Goal: Communication & Community: Participate in discussion

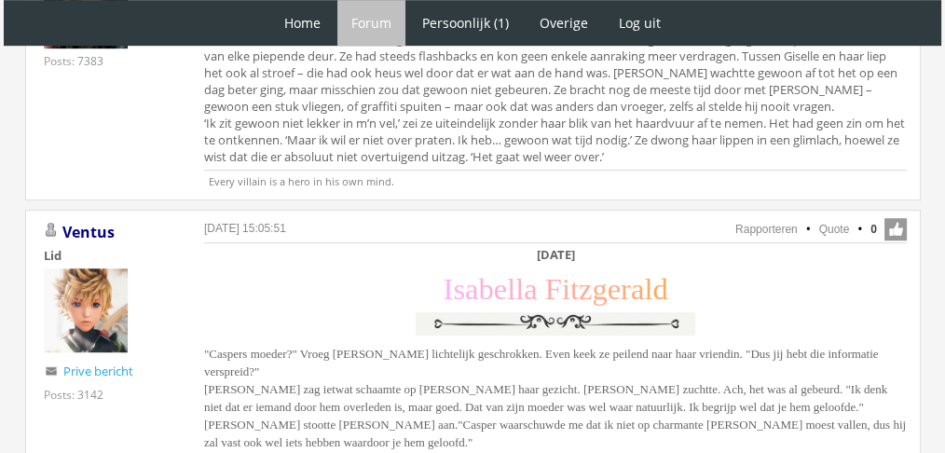
scroll to position [1089, 0]
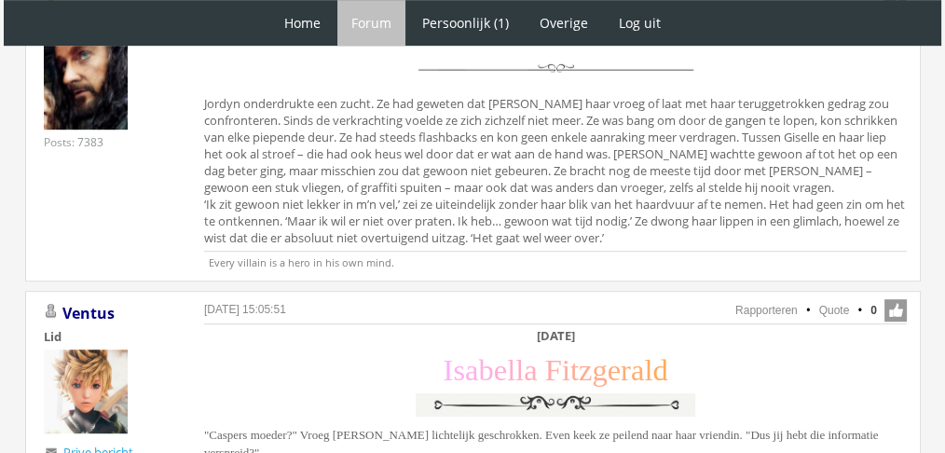
drag, startPoint x: 952, startPoint y: 125, endPoint x: 355, endPoint y: 144, distance: 596.8
click at [355, 144] on div "J o r d y n M a r i a h K i n g s l e y Jordyn onderdrukte een zucht. Ze had ge…" at bounding box center [555, 136] width 703 height 227
click at [381, 121] on div "J o r d y n M a r i a h K i n g s l e y Jordyn onderdrukte een zucht. Ze had ge…" at bounding box center [555, 136] width 703 height 227
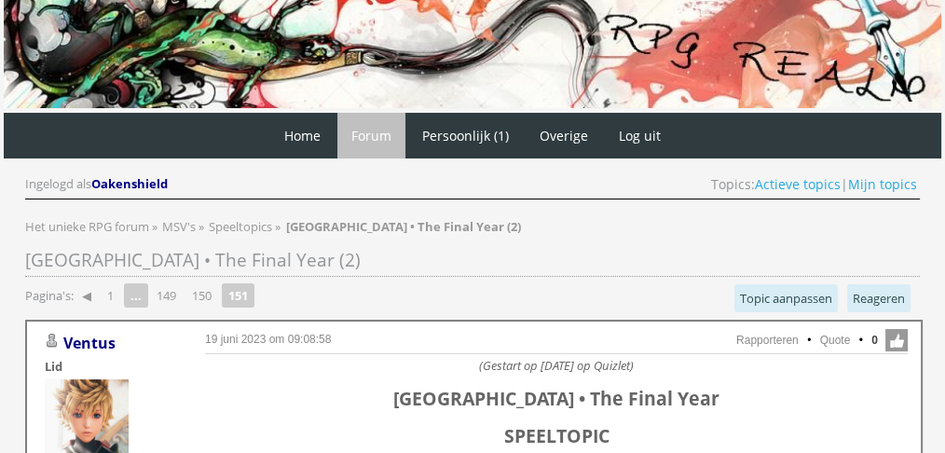
scroll to position [0, 0]
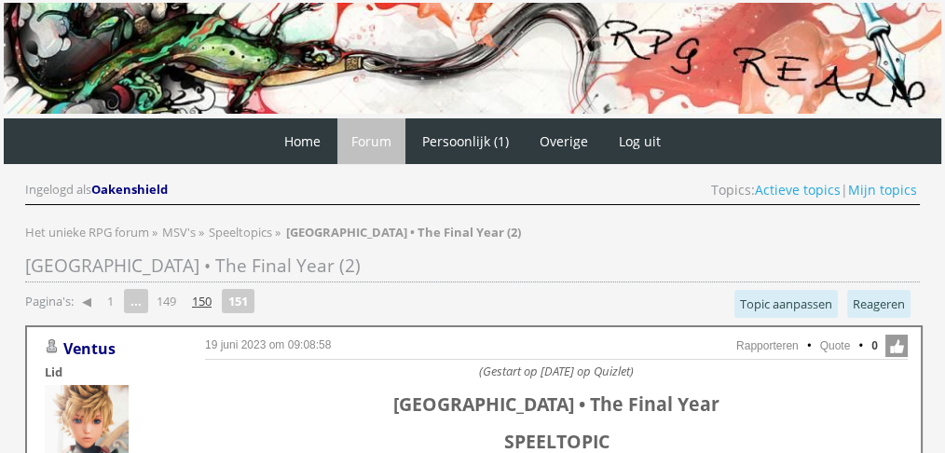
click at [212, 293] on link "150" at bounding box center [202, 301] width 34 height 26
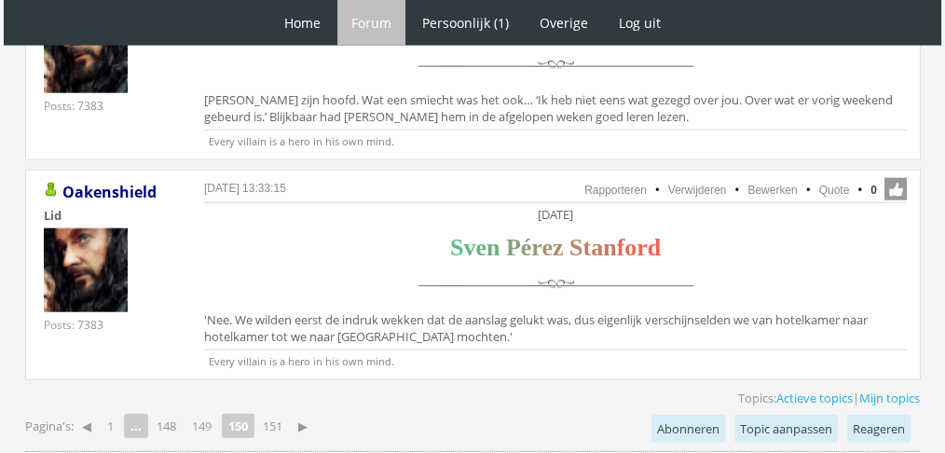
scroll to position [4685, 0]
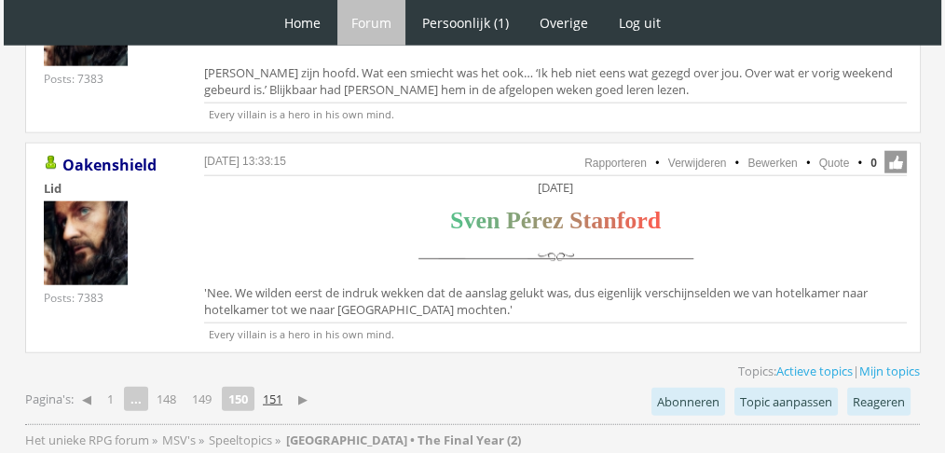
click at [286, 386] on link "151" at bounding box center [272, 399] width 34 height 26
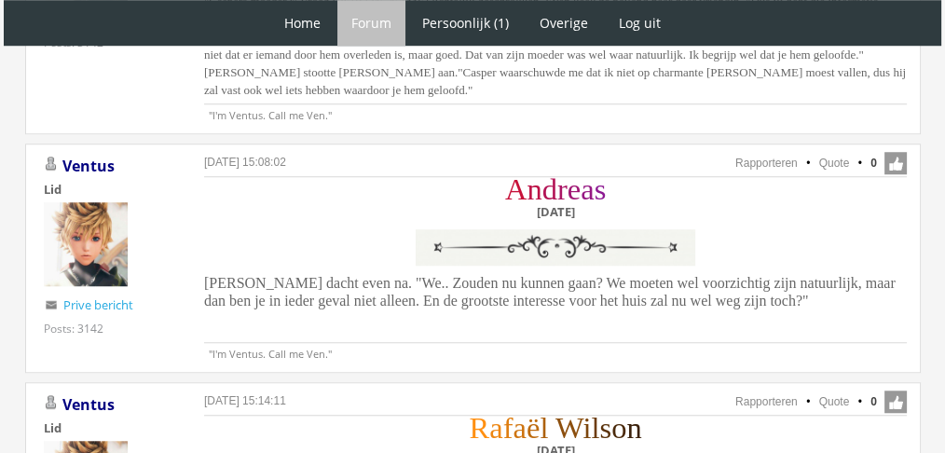
scroll to position [1517, 0]
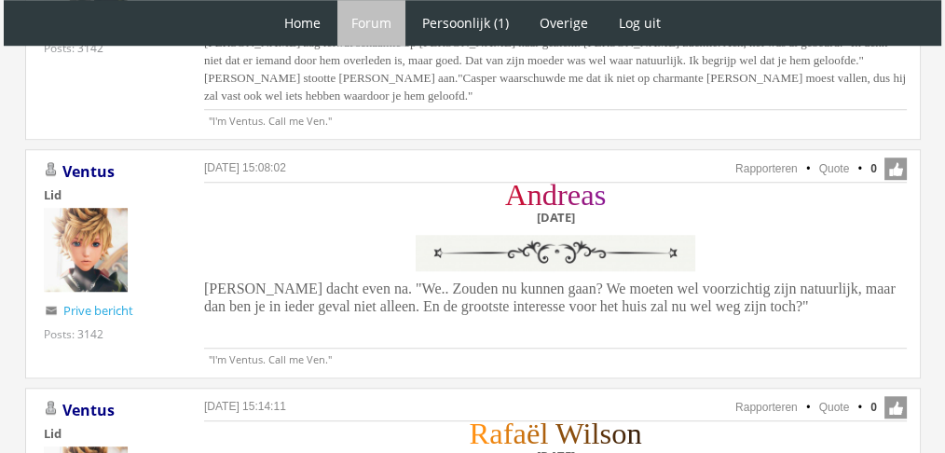
click at [328, 268] on div "A n d r e a s Zaterdag 27 november" at bounding box center [555, 232] width 703 height 95
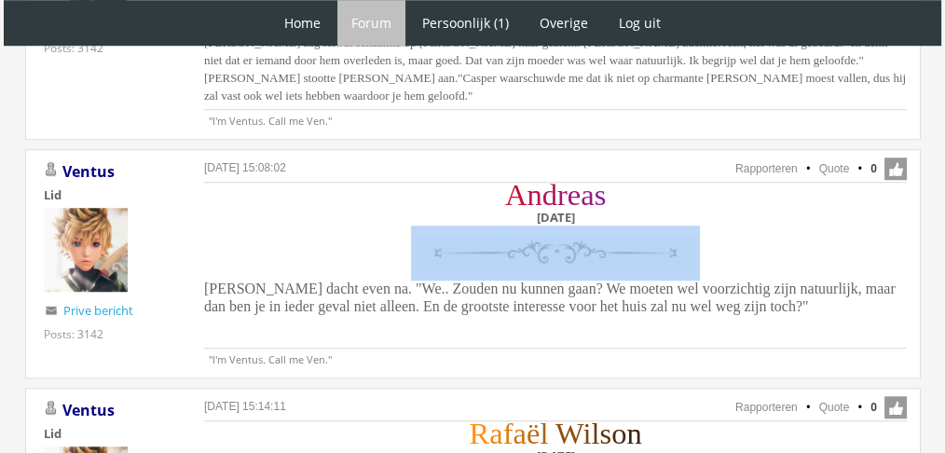
click at [328, 268] on div "A n d r e a s Zaterdag 27 november" at bounding box center [555, 232] width 703 height 95
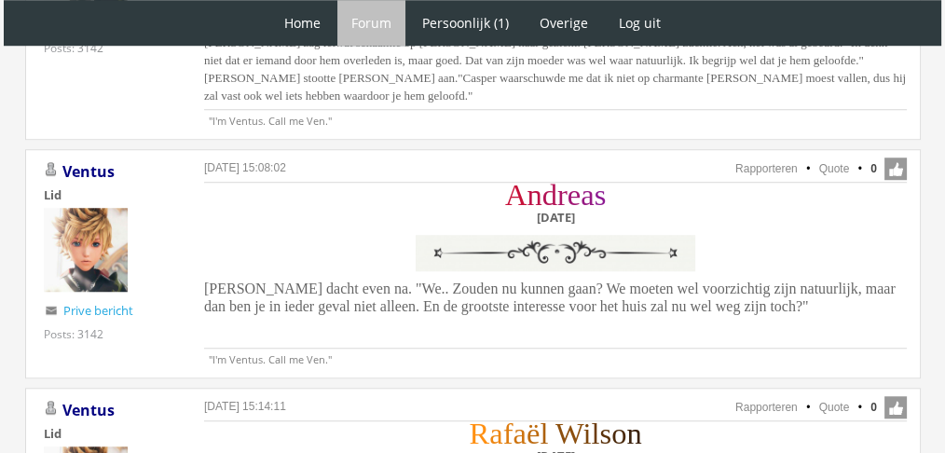
click at [305, 281] on span "[PERSON_NAME] dacht even na. "We.. Zouden nu kunnen gaan? We moeten wel voorzic…" at bounding box center [550, 298] width 692 height 34
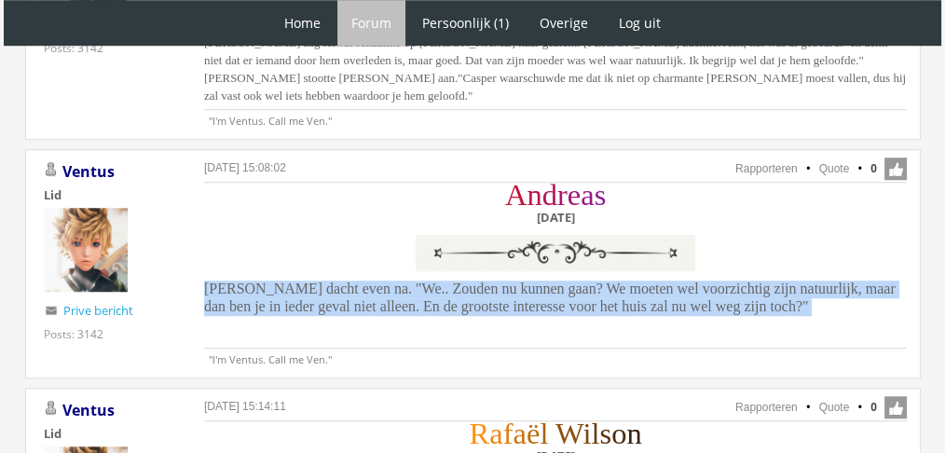
click at [306, 281] on span "[PERSON_NAME] dacht even na. "We.. Zouden nu kunnen gaan? We moeten wel voorzic…" at bounding box center [550, 298] width 692 height 34
copy div "[PERSON_NAME] dacht even na. "We.. Zouden nu kunnen gaan? We moeten wel voorzic…"
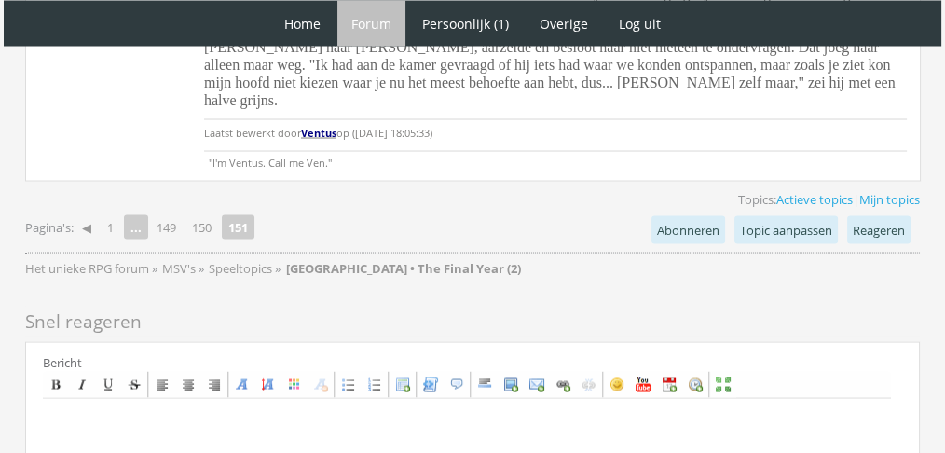
scroll to position [3523, 0]
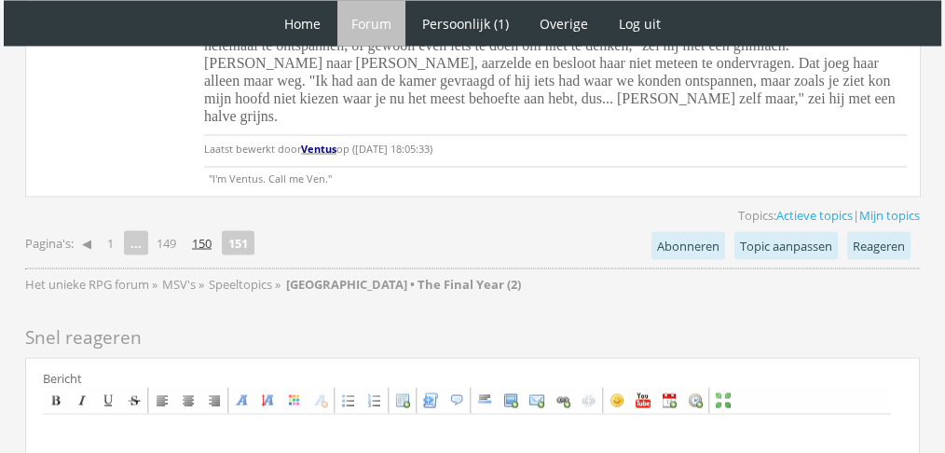
click at [212, 229] on link "150" at bounding box center [202, 242] width 34 height 26
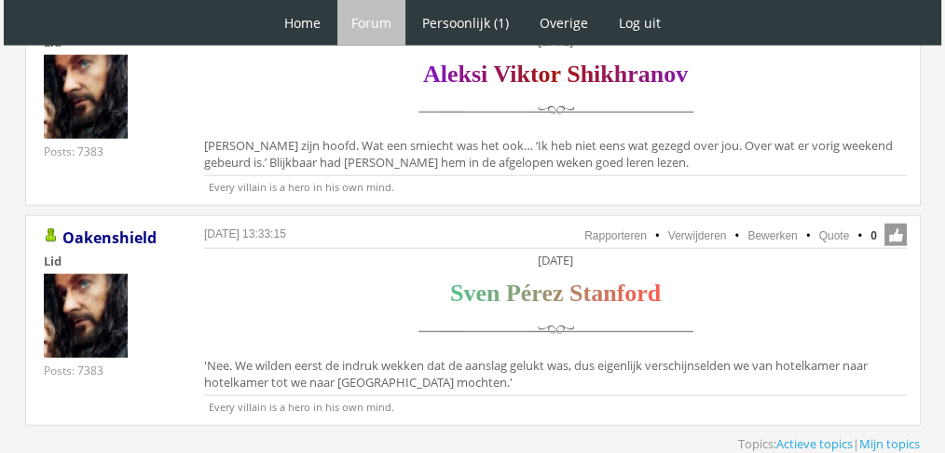
scroll to position [4586, 0]
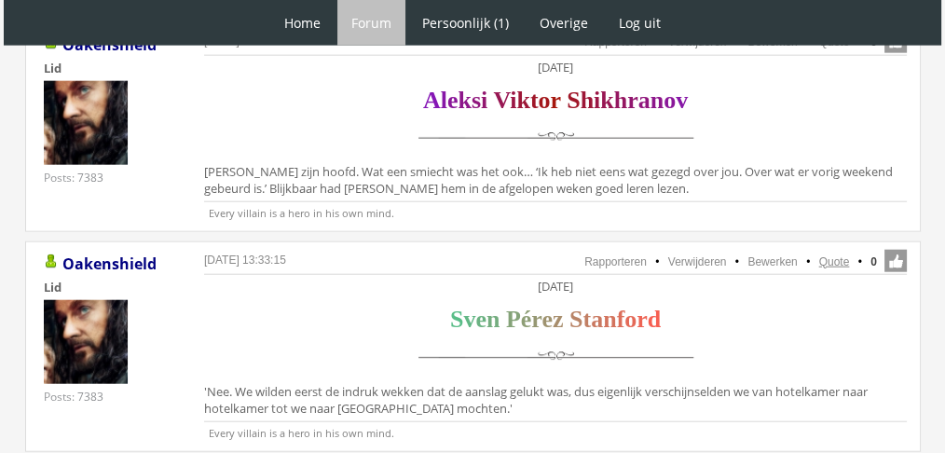
click at [826, 255] on link "Quote" at bounding box center [834, 261] width 31 height 13
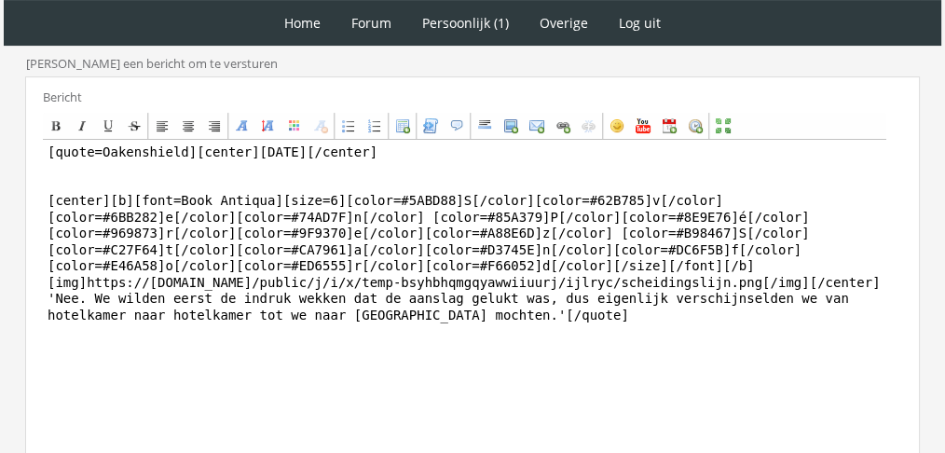
scroll to position [584, 0]
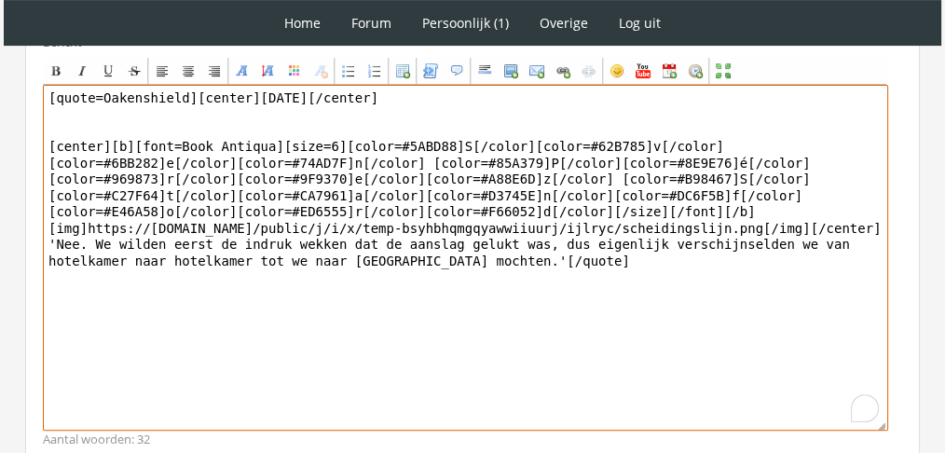
drag, startPoint x: 569, startPoint y: 344, endPoint x: 39, endPoint y: 237, distance: 540.1
click at [39, 237] on div "Bericht Bold Italic Underline Strikethrough Align left Center Align right Font …" at bounding box center [472, 240] width 895 height 439
paste textarea "Sven staarde de ander overdonderd aan. Dit was wel het laatste wat hij verwacht…"
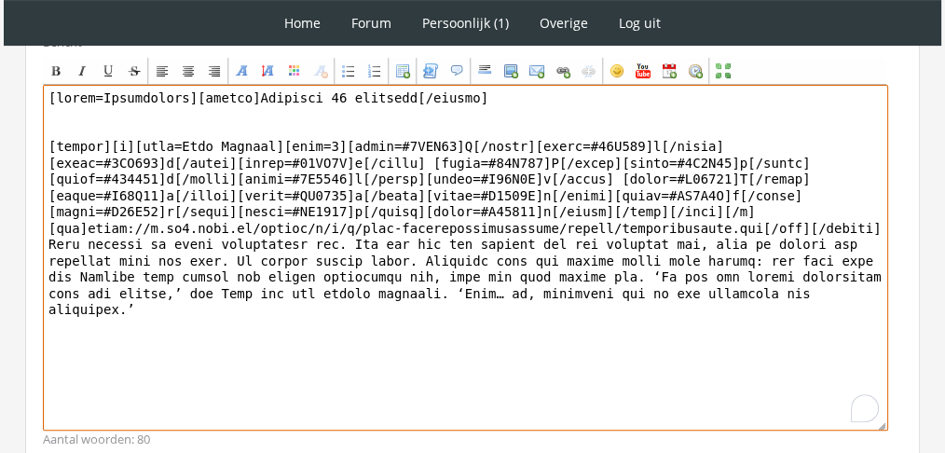
drag, startPoint x: 177, startPoint y: 90, endPoint x: 0, endPoint y: 68, distance: 178.5
click at [0, 68] on div "1 Home Forum Forum index Actieve topics Mijn topics Persoonlijk (1) Profiel Pri…" at bounding box center [472, 7] width 945 height 1182
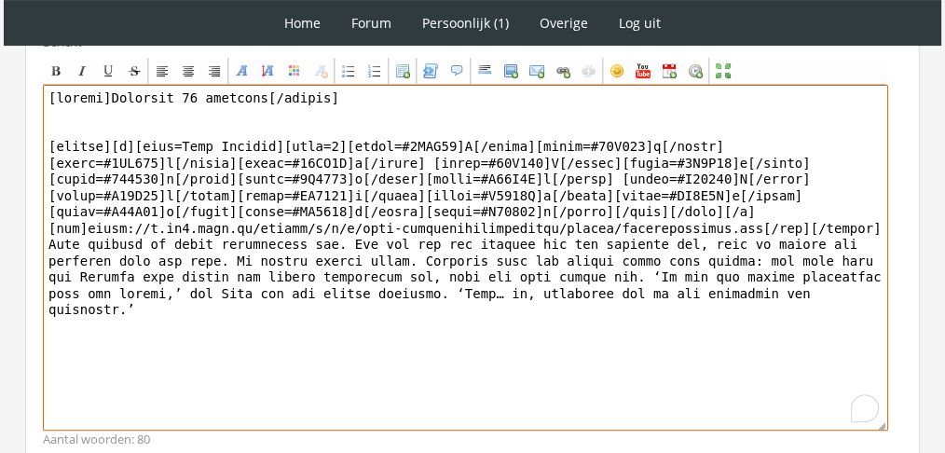
scroll to position [724, 0]
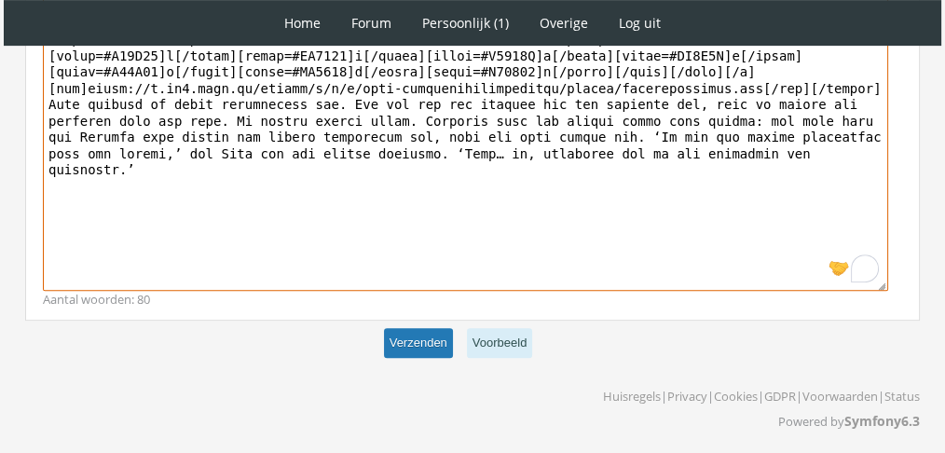
type textarea "[center]Zaterdag 27 november[/center] [center][b][font=Book Antiqua][size=6][co…"
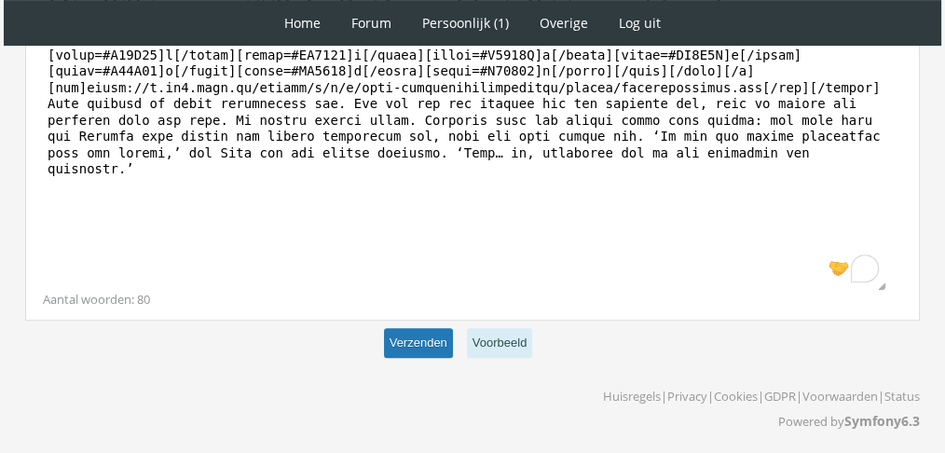
scroll to position [723, 0]
click at [398, 347] on button "Verzenden" at bounding box center [418, 344] width 69 height 31
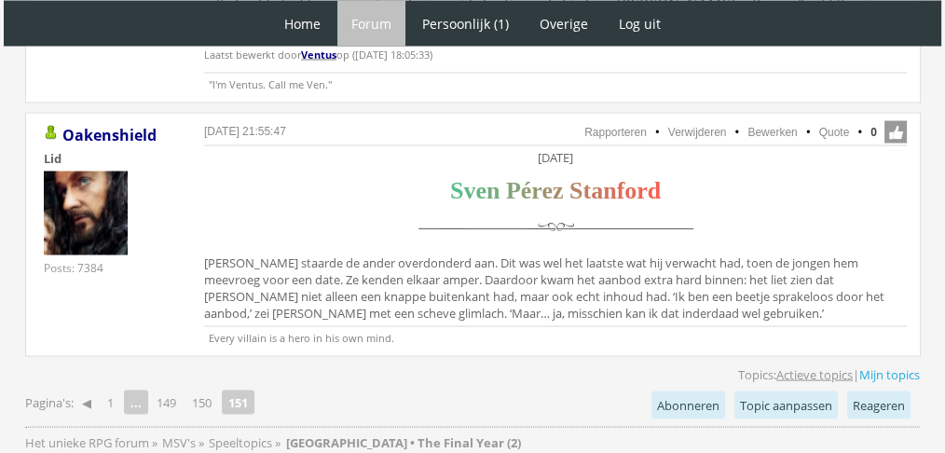
click at [794, 366] on link "Actieve topics" at bounding box center [814, 374] width 76 height 17
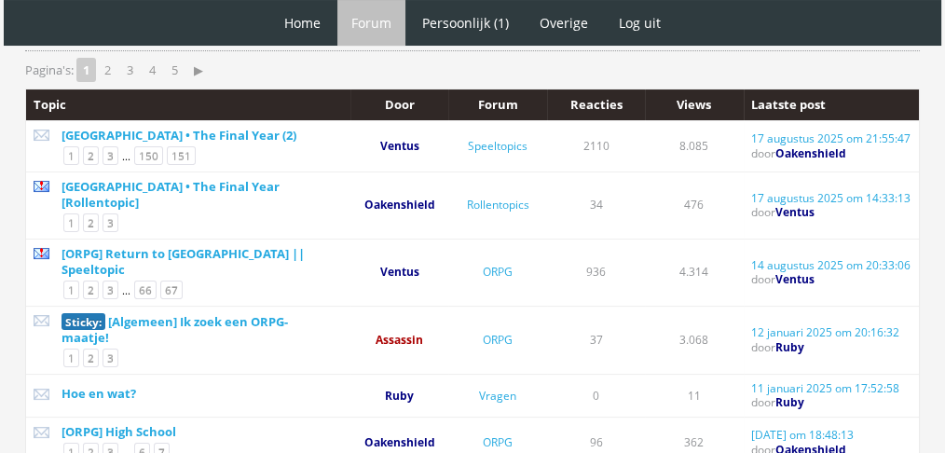
scroll to position [216, 0]
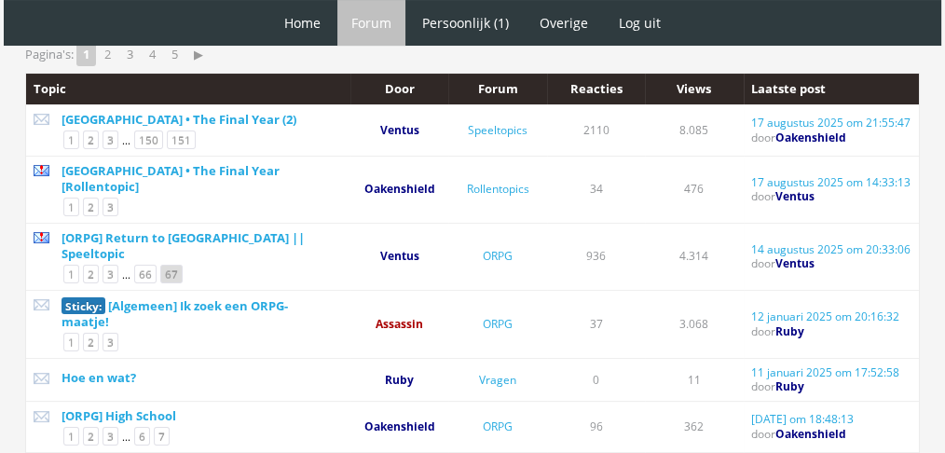
click at [164, 265] on link "67" at bounding box center [171, 274] width 22 height 19
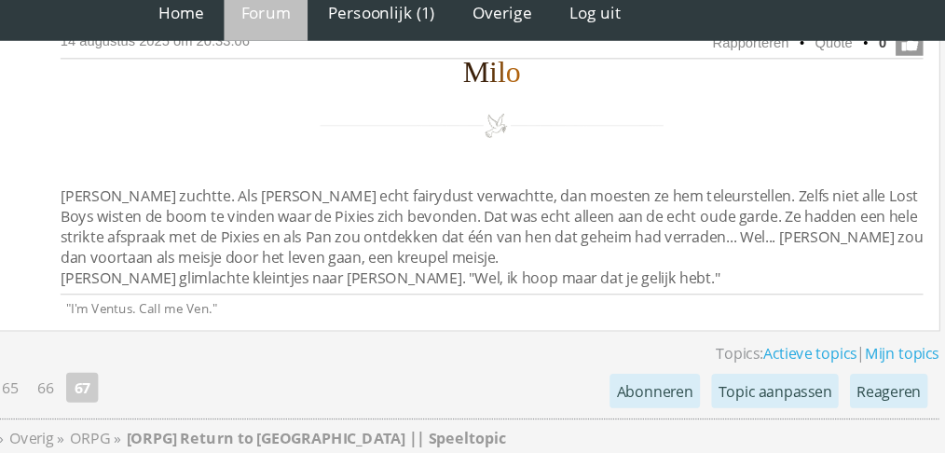
scroll to position [4292, 0]
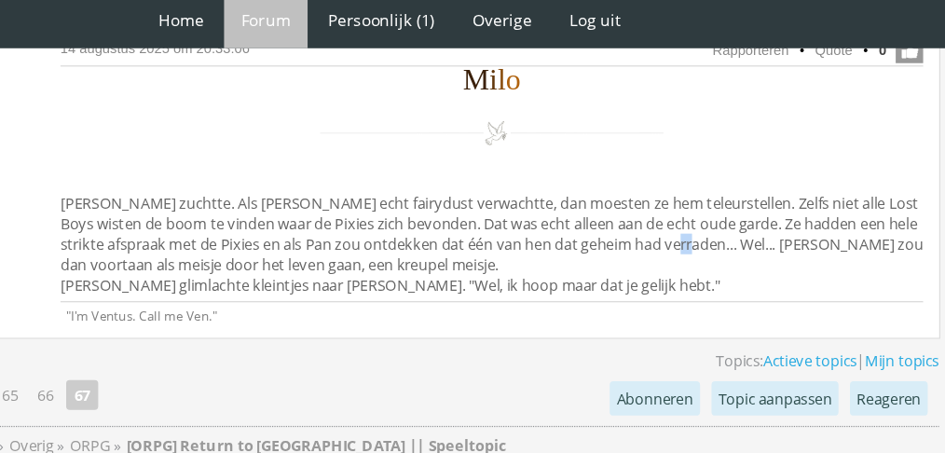
drag, startPoint x: 720, startPoint y: 203, endPoint x: 710, endPoint y: 191, distance: 15.9
click at [710, 191] on div "M i l o Milo zuchtte. Als Wulff echt fairydust verwachtte, dan moesten ze hem t…" at bounding box center [555, 157] width 703 height 188
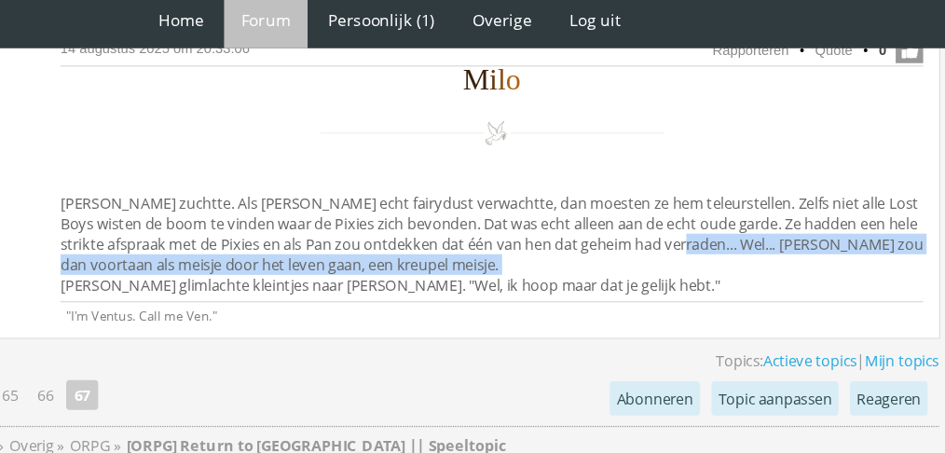
drag, startPoint x: 710, startPoint y: 191, endPoint x: 731, endPoint y: 205, distance: 24.8
click at [731, 205] on div "M i l o Milo zuchtte. Als Wulff echt fairydust verwachtte, dan moesten ze hem t…" at bounding box center [555, 157] width 703 height 188
click at [801, 294] on link "Actieve topics" at bounding box center [814, 300] width 76 height 17
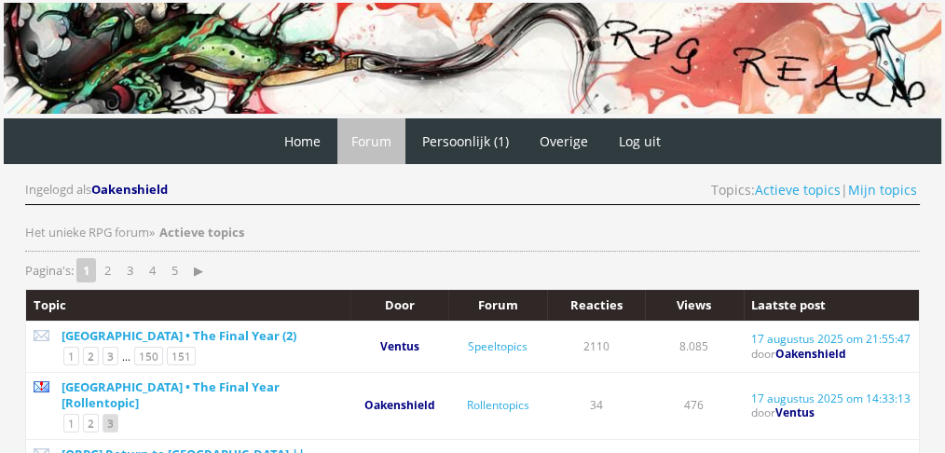
click at [110, 414] on link "3" at bounding box center [111, 423] width 16 height 19
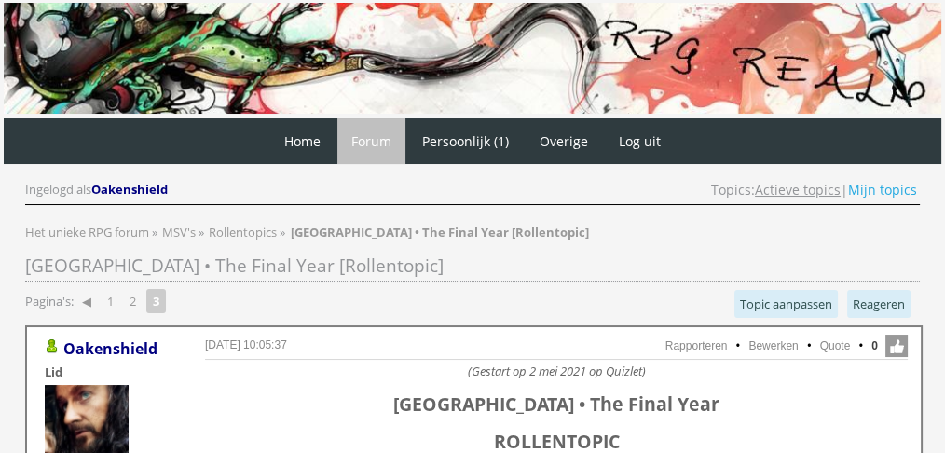
click at [804, 185] on link "Actieve topics" at bounding box center [798, 190] width 86 height 18
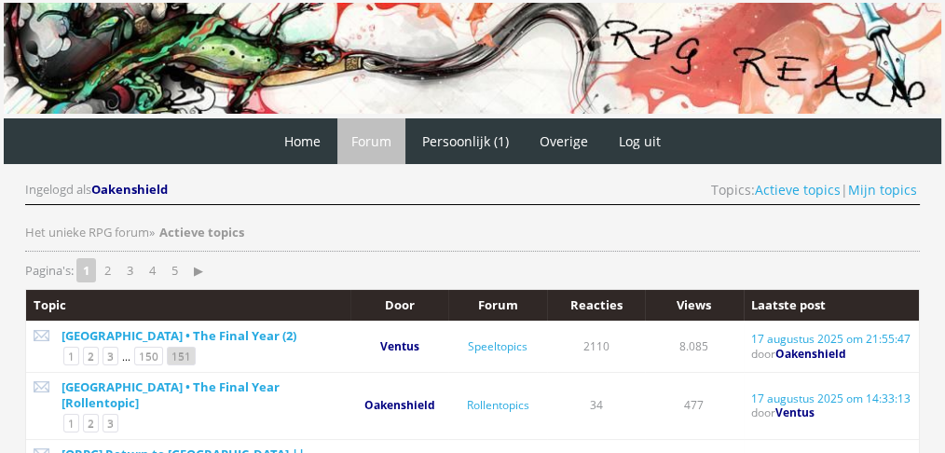
click at [176, 350] on link "151" at bounding box center [181, 356] width 29 height 19
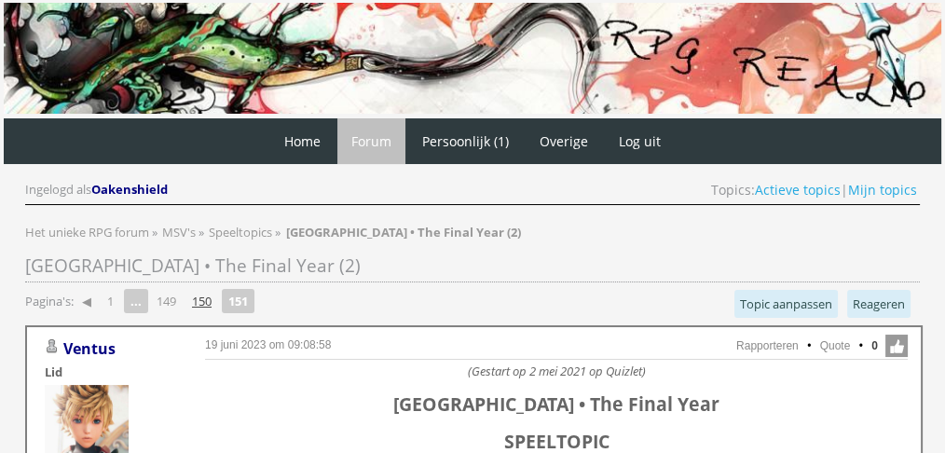
click at [205, 303] on link "150" at bounding box center [202, 301] width 34 height 26
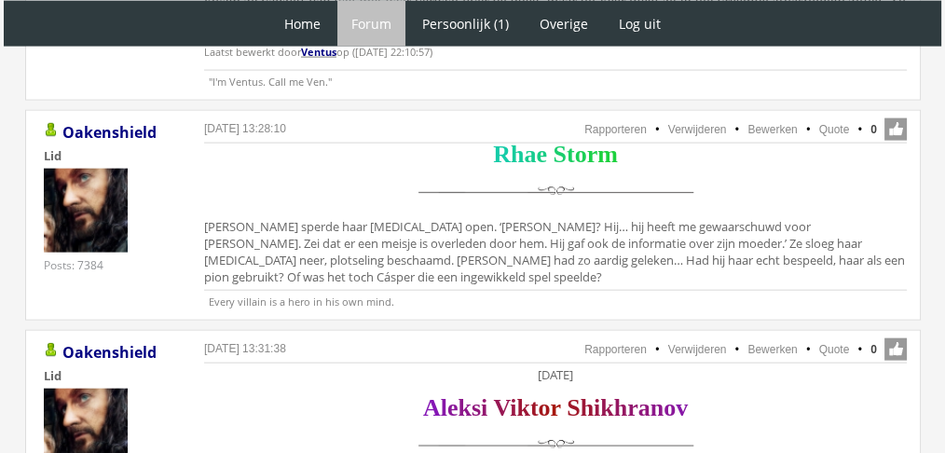
scroll to position [4272, 0]
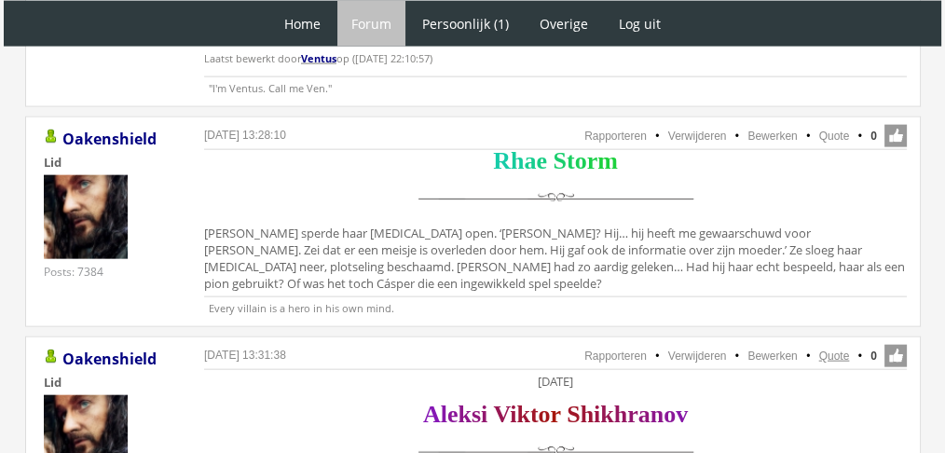
click at [837, 349] on link "Quote" at bounding box center [834, 355] width 31 height 13
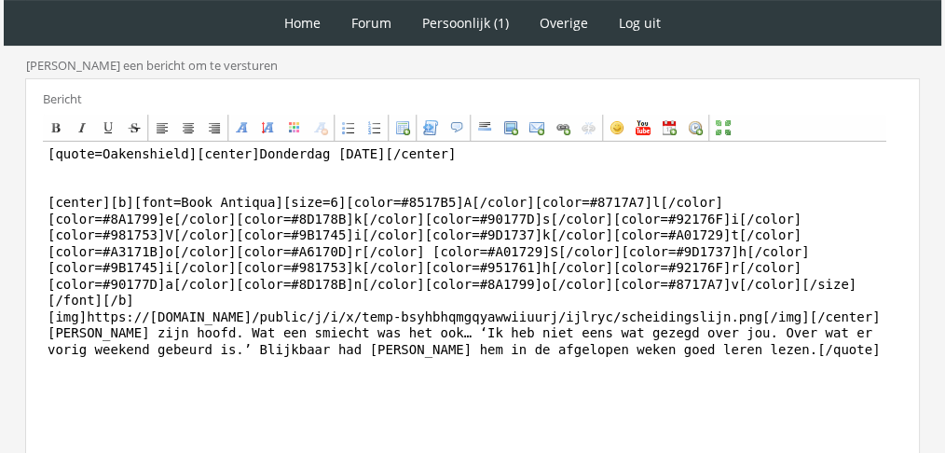
scroll to position [530, 0]
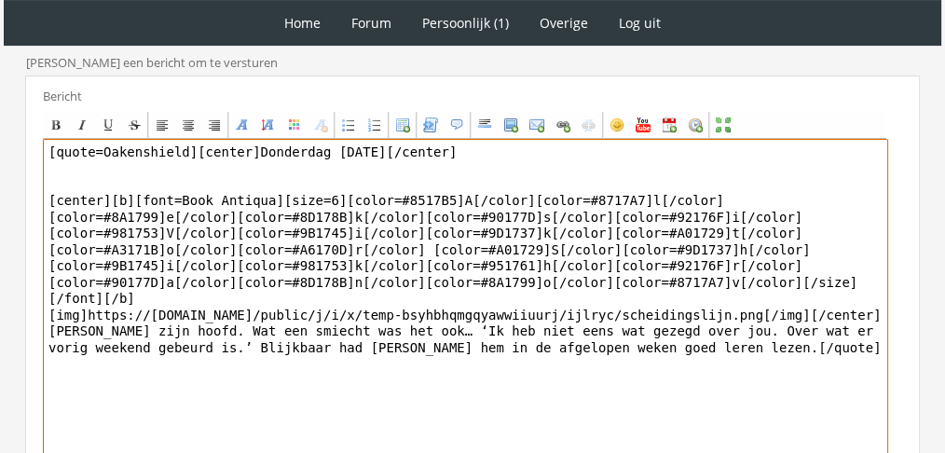
click at [659, 289] on textarea "[quote=Oakenshield][center]Donderdag [DATE][/center] [center][b][font=Book Anti…" at bounding box center [465, 312] width 845 height 346
click at [562, 329] on textarea "[quote=Oakenshield][center]Donderdag [DATE][/center] [center][b][font=Book Anti…" at bounding box center [465, 312] width 845 height 346
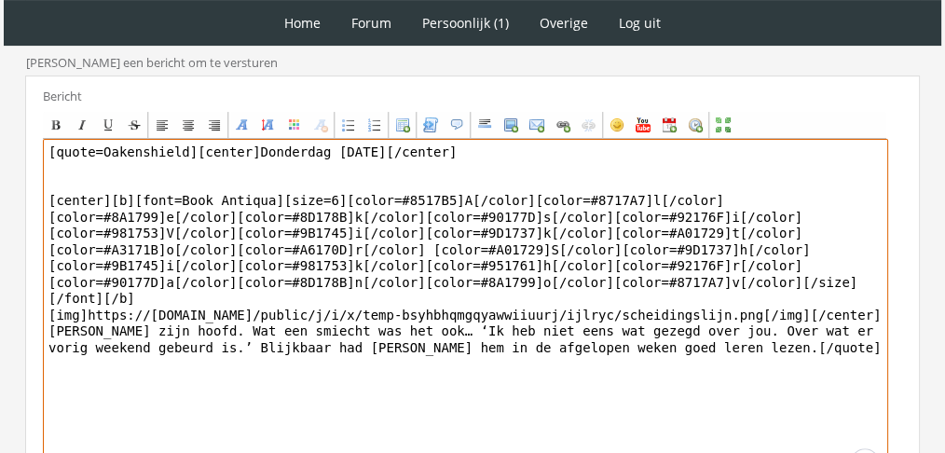
click at [562, 329] on textarea "[quote=Oakenshield][center]Donderdag [DATE][/center] [center][b][font=Book Anti…" at bounding box center [465, 312] width 845 height 346
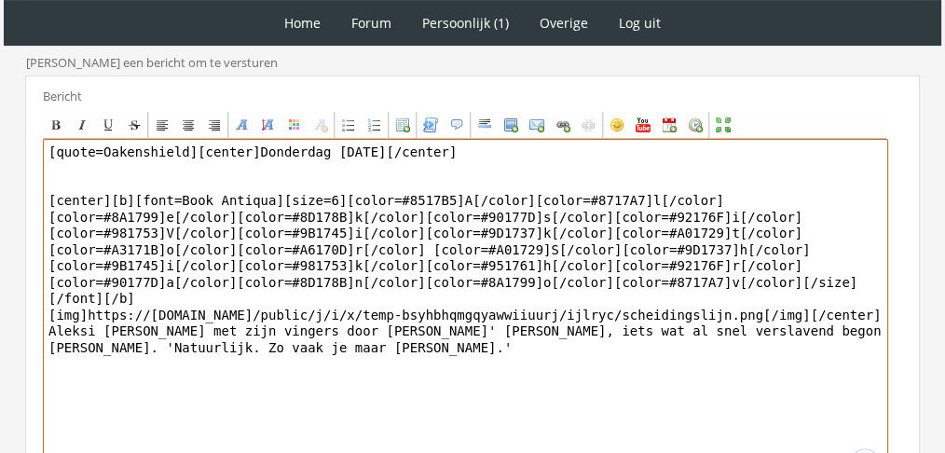
drag, startPoint x: 177, startPoint y: 149, endPoint x: 0, endPoint y: 103, distance: 182.9
click at [0, 103] on div "1 Home Forum Forum index Actieve topics Mijn topics Persoonlijk (1) Profiel Pri…" at bounding box center [472, 61] width 945 height 1182
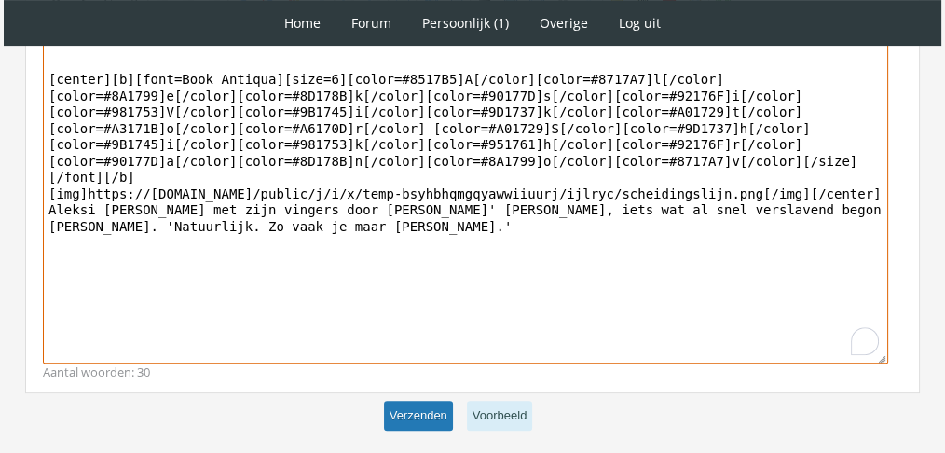
type textarea "[center]Donderdag [DATE][/center] [center][b][font=Book Antiqua][size=6][color=…"
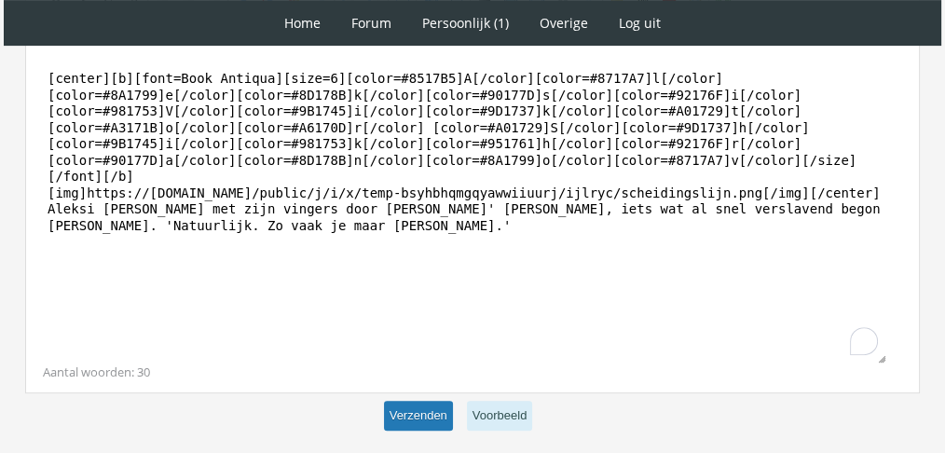
click at [416, 405] on button "Verzenden" at bounding box center [418, 416] width 69 height 31
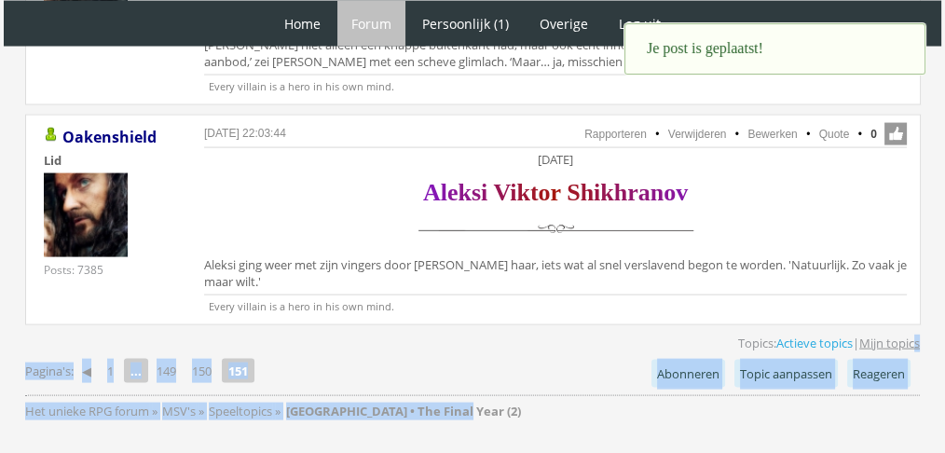
drag, startPoint x: 944, startPoint y: 363, endPoint x: 912, endPoint y: 293, distance: 77.6
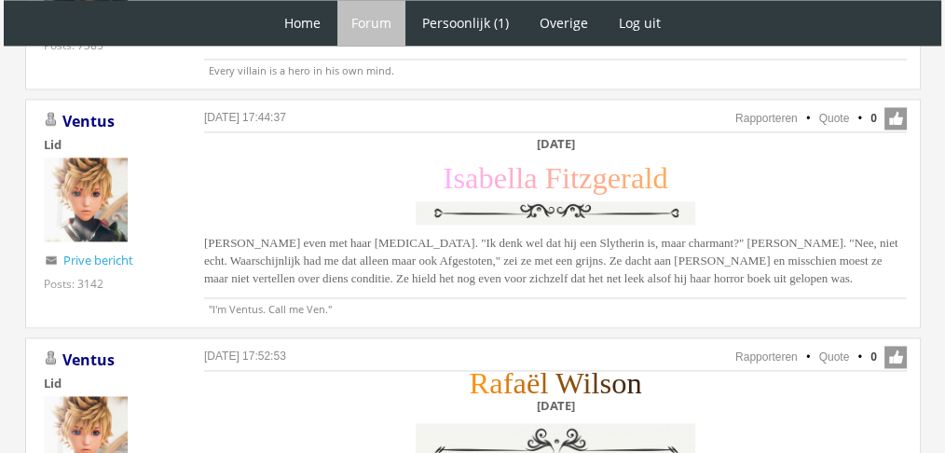
scroll to position [2836, 0]
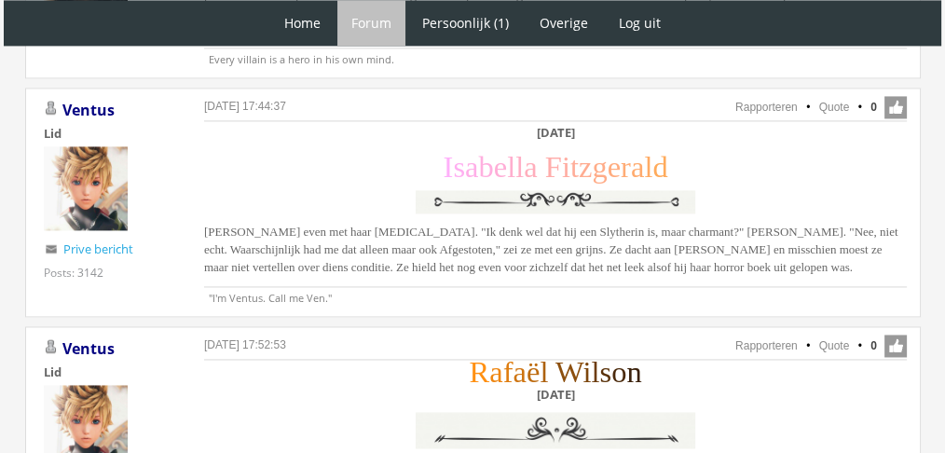
click at [456, 225] on span "Isabella rolde even met haar ogen. "Ik denk wel dat hij een Slytherin is, maar …" at bounding box center [551, 249] width 694 height 49
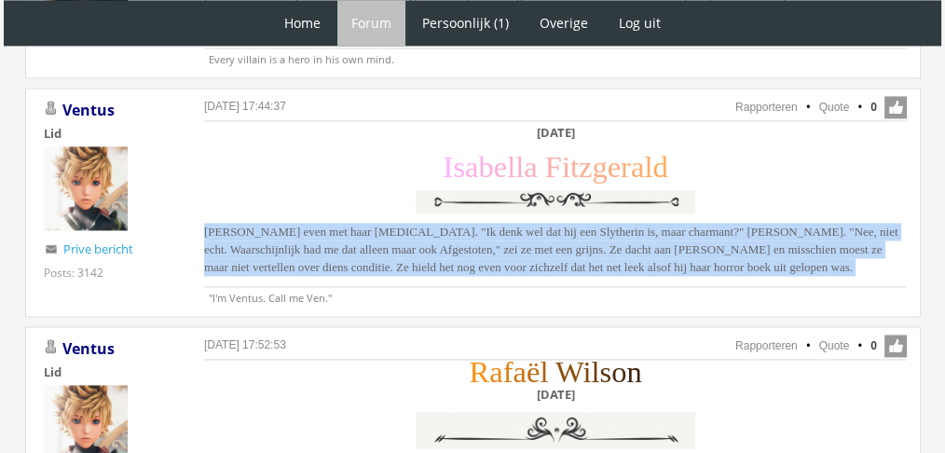
click at [456, 225] on span "Isabella rolde even met haar ogen. "Ik denk wel dat hij een Slytherin is, maar …" at bounding box center [551, 249] width 694 height 49
click at [456, 225] on span "[PERSON_NAME] even met haar [MEDICAL_DATA]. "Ik denk wel dat hij een Slytherin …" at bounding box center [551, 249] width 694 height 49
copy div "[PERSON_NAME] even met haar [MEDICAL_DATA]. "Ik denk wel dat hij een Slytherin …"
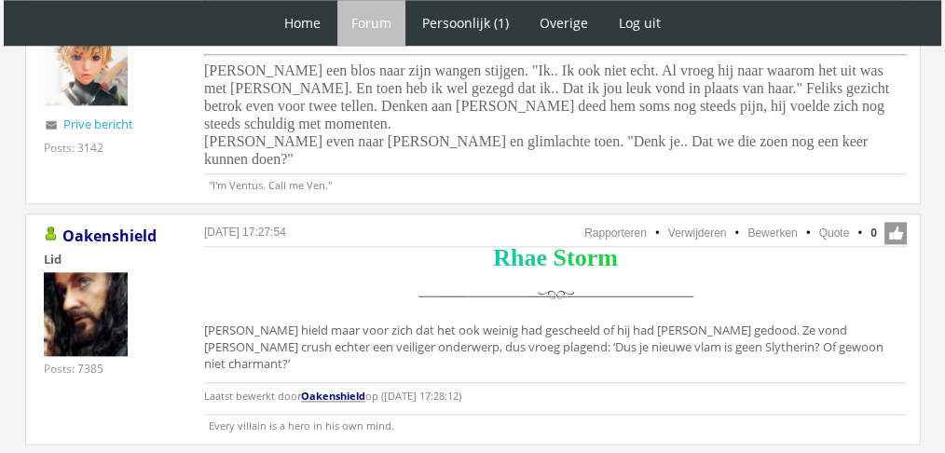
scroll to position [2222, 0]
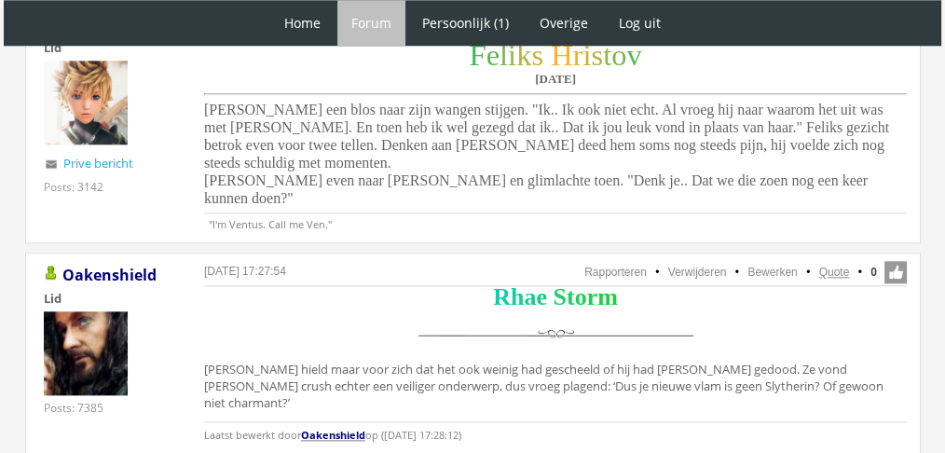
click at [845, 266] on link "Quote" at bounding box center [834, 272] width 31 height 13
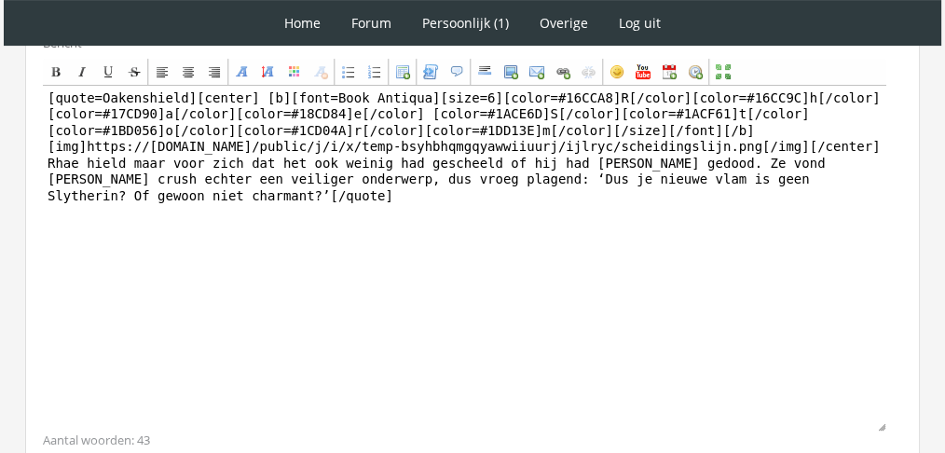
scroll to position [569, 0]
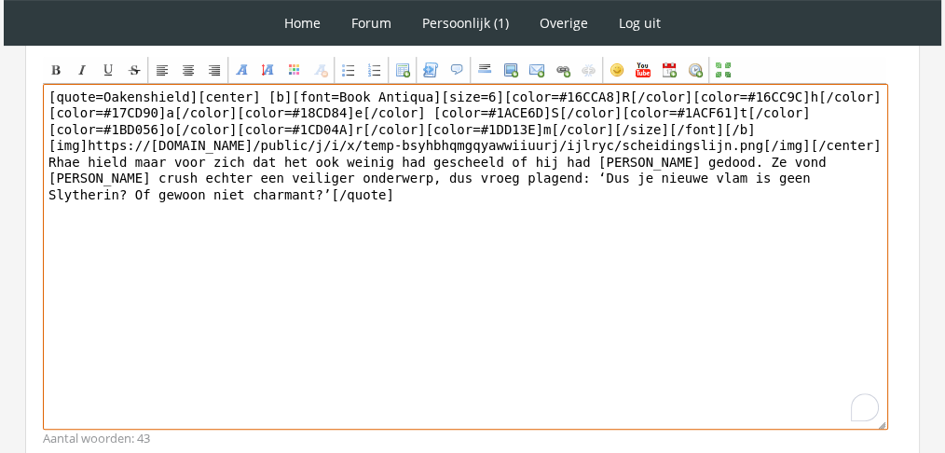
drag, startPoint x: 566, startPoint y: 290, endPoint x: 13, endPoint y: 135, distance: 573.9
click at [13, 135] on div "RPG Realm Ingelogd als Oakenshield Topics: Actieve topics | Mijn topics Het uni…" at bounding box center [472, 84] width 930 height 1019
paste textarea "wel een beetje van charmante mannen – ze voelde zich niet snel aangetrokken tot…"
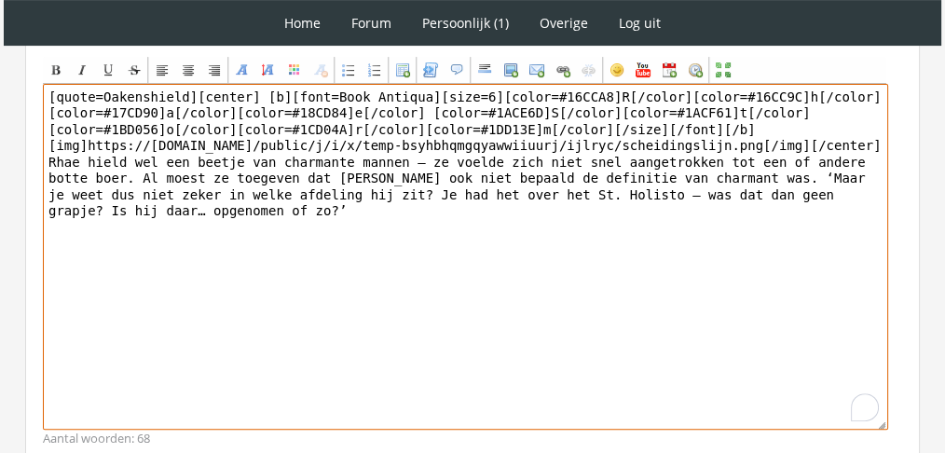
drag, startPoint x: 181, startPoint y: 78, endPoint x: 0, endPoint y: 69, distance: 181.0
click at [0, 69] on div "1 Home Forum Forum index Actieve topics Mijn topics Persoonlijk (1) Profiel Pri…" at bounding box center [472, 13] width 945 height 1165
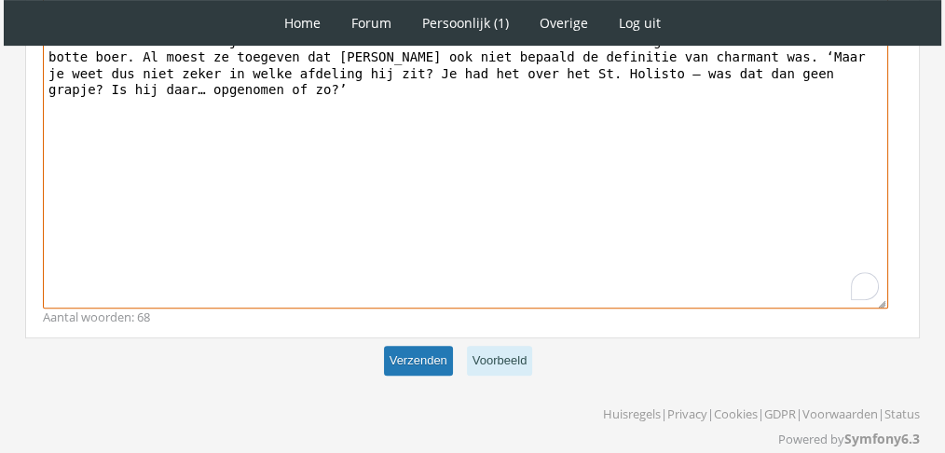
type textarea "[center] [b][font=Book Antiqua][size=6][color=#16CCA8]R[/color][color=#16CC9C]h…"
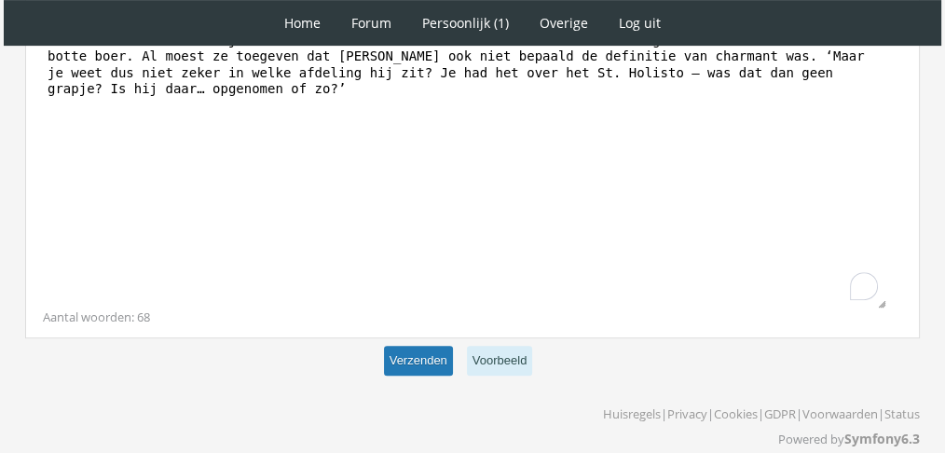
click at [421, 346] on button "Verzenden" at bounding box center [418, 361] width 69 height 31
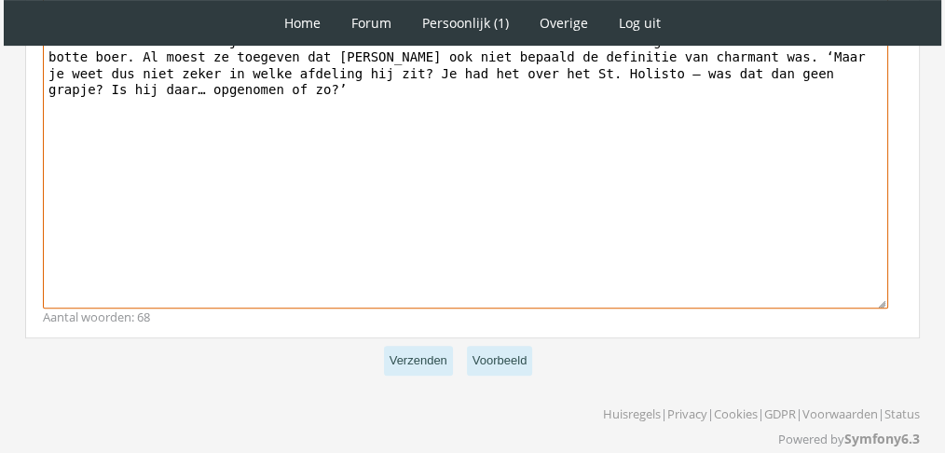
scroll to position [690, 0]
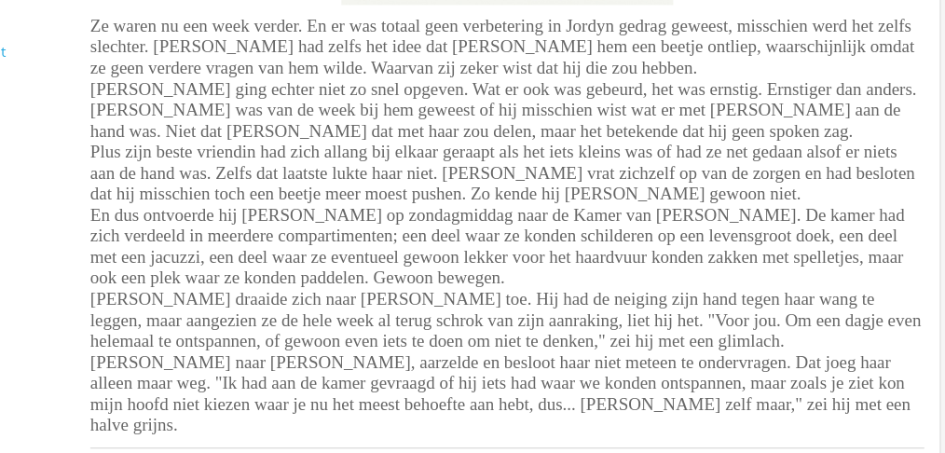
scroll to position [3215, 0]
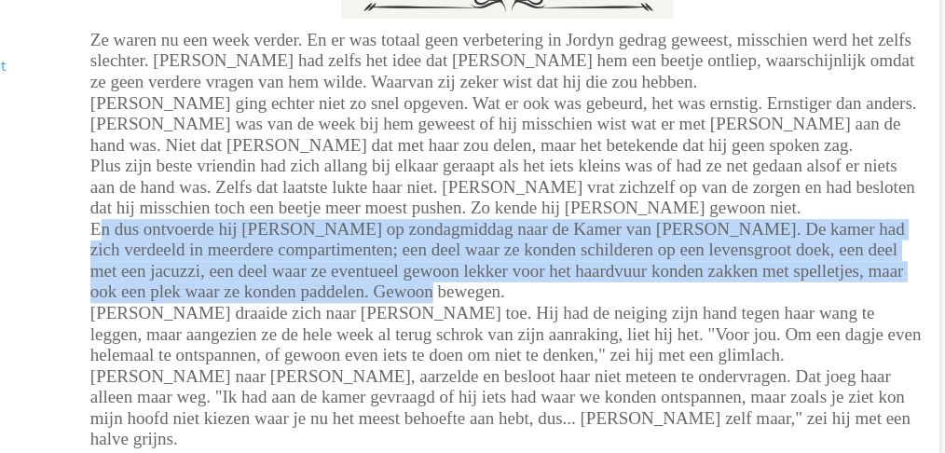
drag, startPoint x: 452, startPoint y: 278, endPoint x: 207, endPoint y: 226, distance: 250.6
click at [207, 226] on div "R a f a ë l W i l s o n zondag 28 november Ze waren nu een week verder. En er w…" at bounding box center [555, 228] width 703 height 490
copy span "En dus ontvoerde hij Jordyn op zondagmiddag naar de Kamer van Hoge Nood. De kam…"
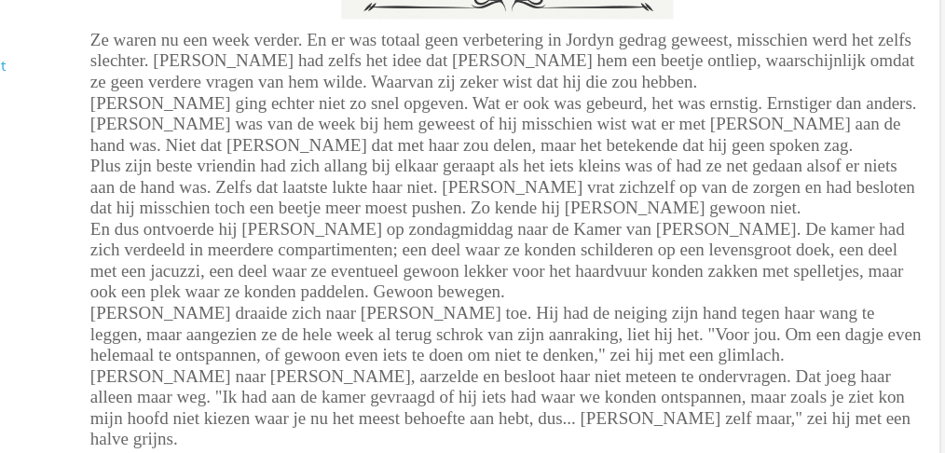
click at [410, 78] on span "Ze waren nu een week verder. En er was totaal geen verbetering in Jordyn gedrag…" at bounding box center [554, 254] width 700 height 352
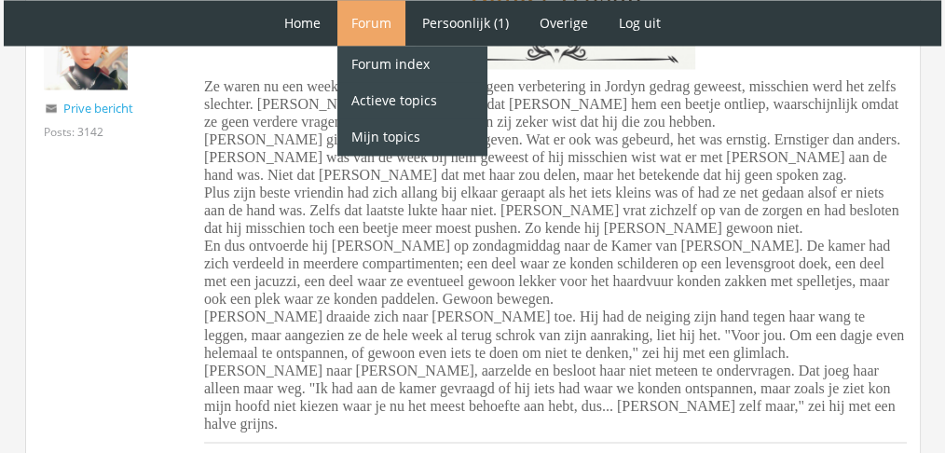
click at [354, 21] on link "Forum" at bounding box center [371, 23] width 68 height 46
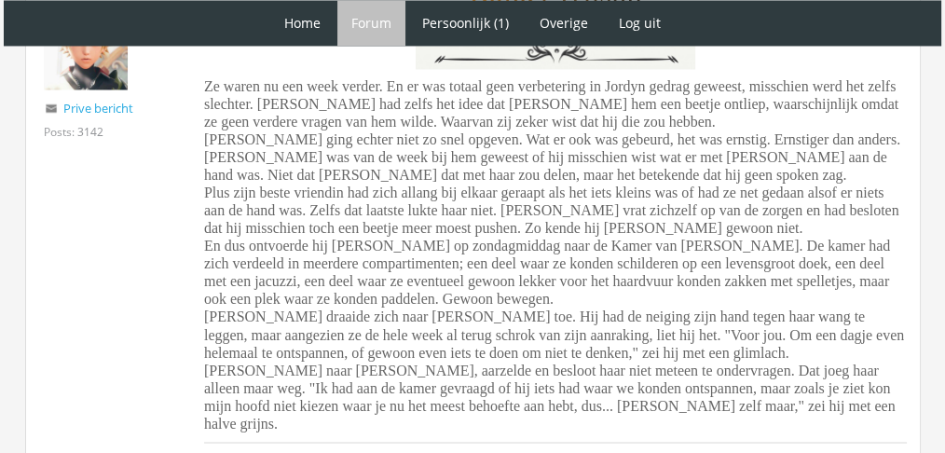
click at [604, 218] on span "Ze waren nu een week verder. En er was totaal geen verbetering in Jordyn gedrag…" at bounding box center [554, 254] width 700 height 352
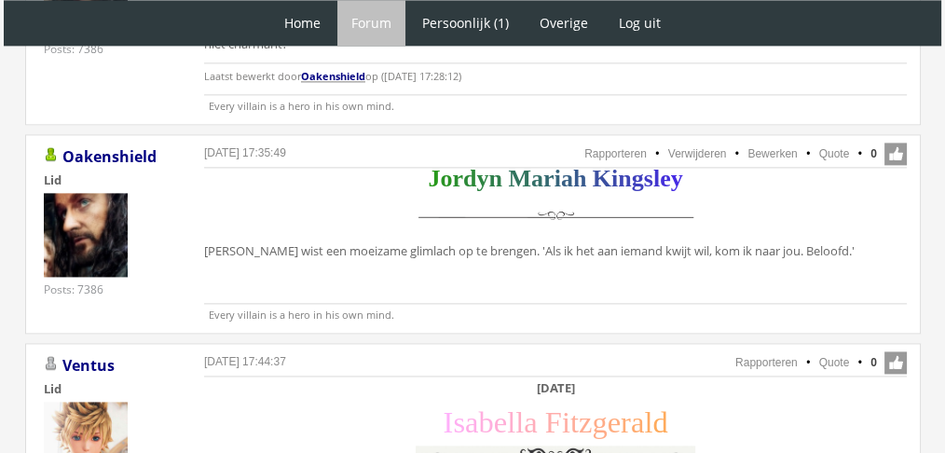
scroll to position [2563, 0]
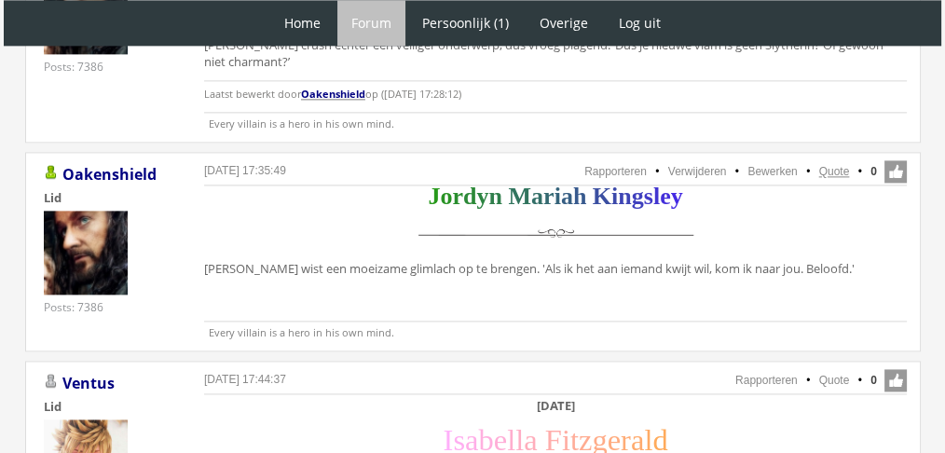
click at [835, 165] on link "Quote" at bounding box center [834, 171] width 31 height 13
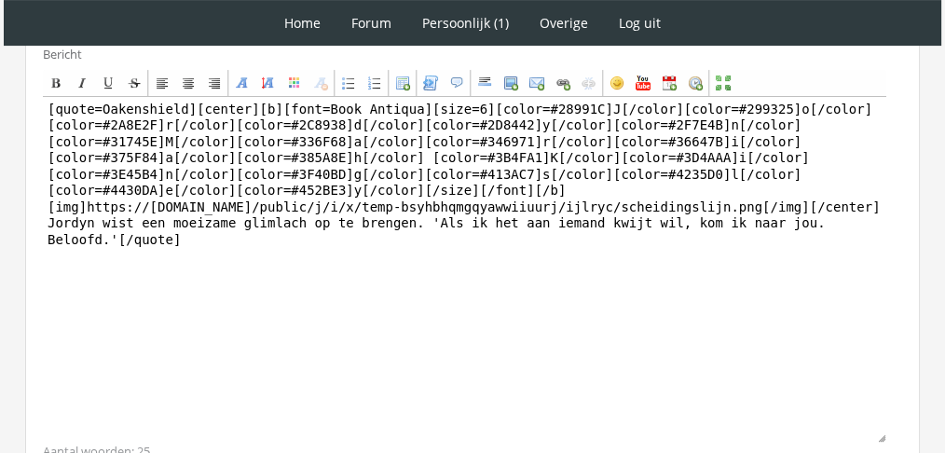
scroll to position [526, 0]
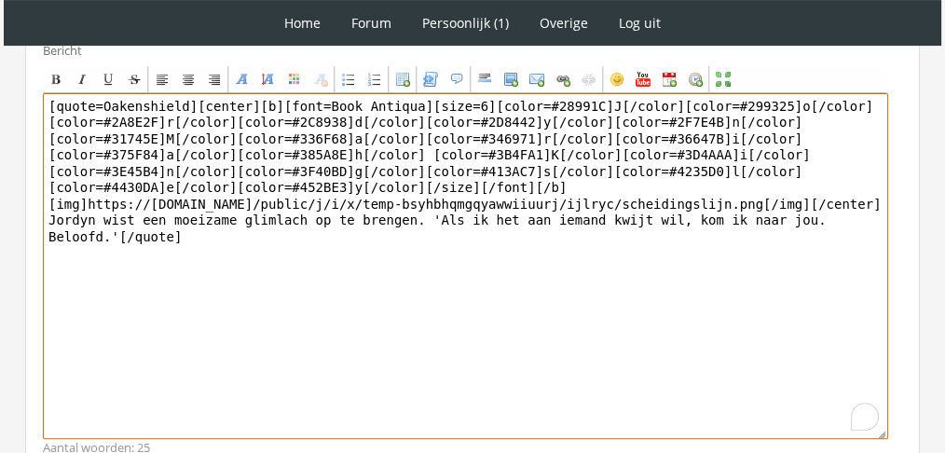
drag, startPoint x: 416, startPoint y: 360, endPoint x: 17, endPoint y: 215, distance: 424.2
click at [17, 215] on div "RPG Realm Ingelogd als Oakenshield Topics: Actieve topics | Mijn topics Het uni…" at bounding box center [472, 110] width 930 height 985
paste textarea "Fuck. Wat moest ze hier nou mee? Ja, het was lief. Maar op zo’n manier dat de t…"
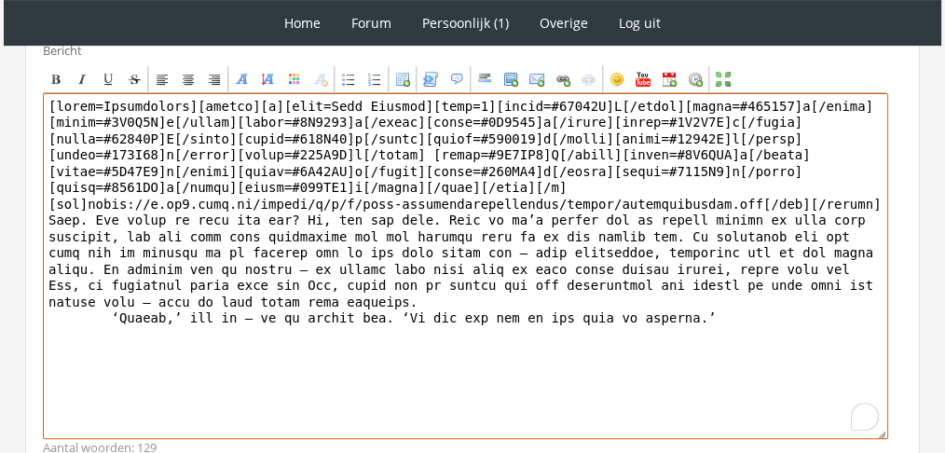
click at [532, 237] on textarea "To enrich screen reader interactions, please activate Accessibility in Grammarl…" at bounding box center [465, 266] width 845 height 346
click at [47, 295] on textarea "To enrich screen reader interactions, please activate Accessibility in Grammarl…" at bounding box center [465, 266] width 845 height 346
drag, startPoint x: 181, startPoint y: 102, endPoint x: 0, endPoint y: 80, distance: 182.1
click at [0, 80] on div "1 Home Forum Forum index Actieve topics Mijn topics Persoonlijk (1) Profiel Pri…" at bounding box center [472, 39] width 945 height 1131
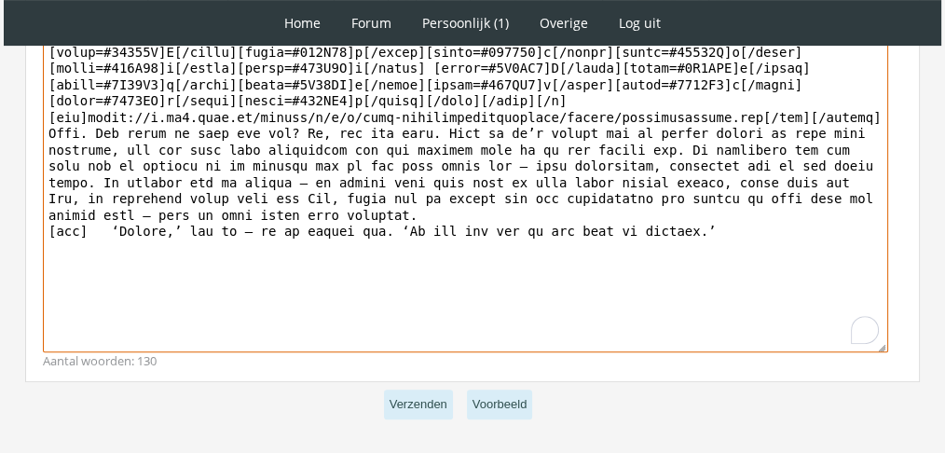
scroll to position [637, 0]
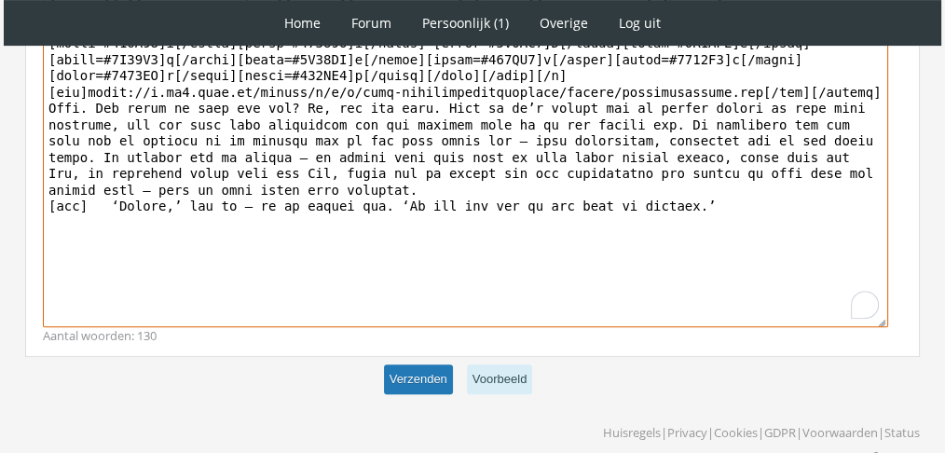
type textarea "[center][b][font=Book Antiqua][size=6][color=#28991C]J[/color][color=#299325]o[…"
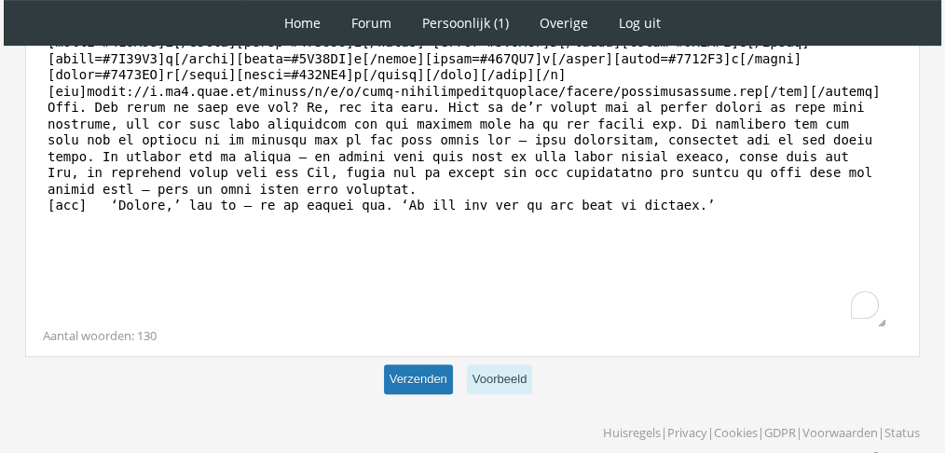
scroll to position [637, 0]
click at [436, 366] on button "Verzenden" at bounding box center [418, 380] width 69 height 31
